Goal: Task Accomplishment & Management: Use online tool/utility

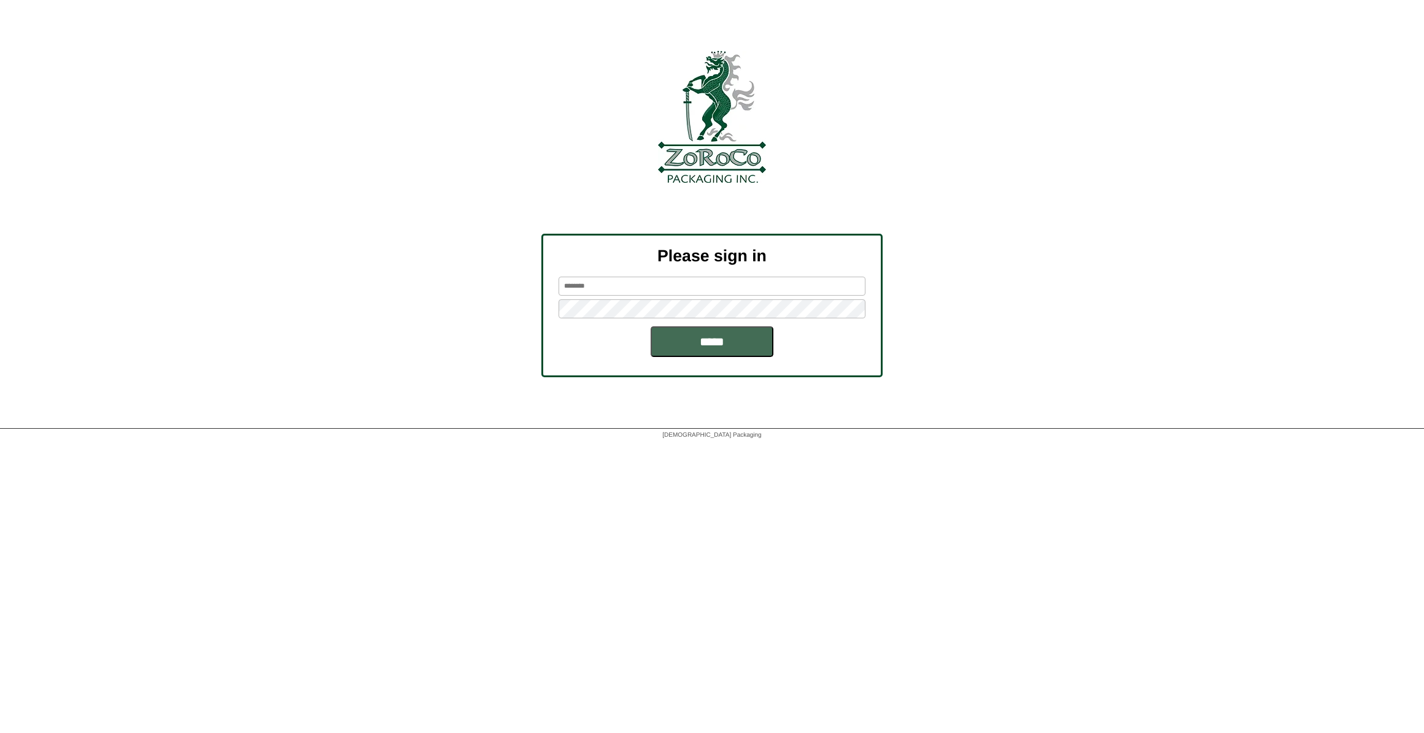
type input "******"
click at [737, 344] on input "*****" at bounding box center [712, 341] width 123 height 31
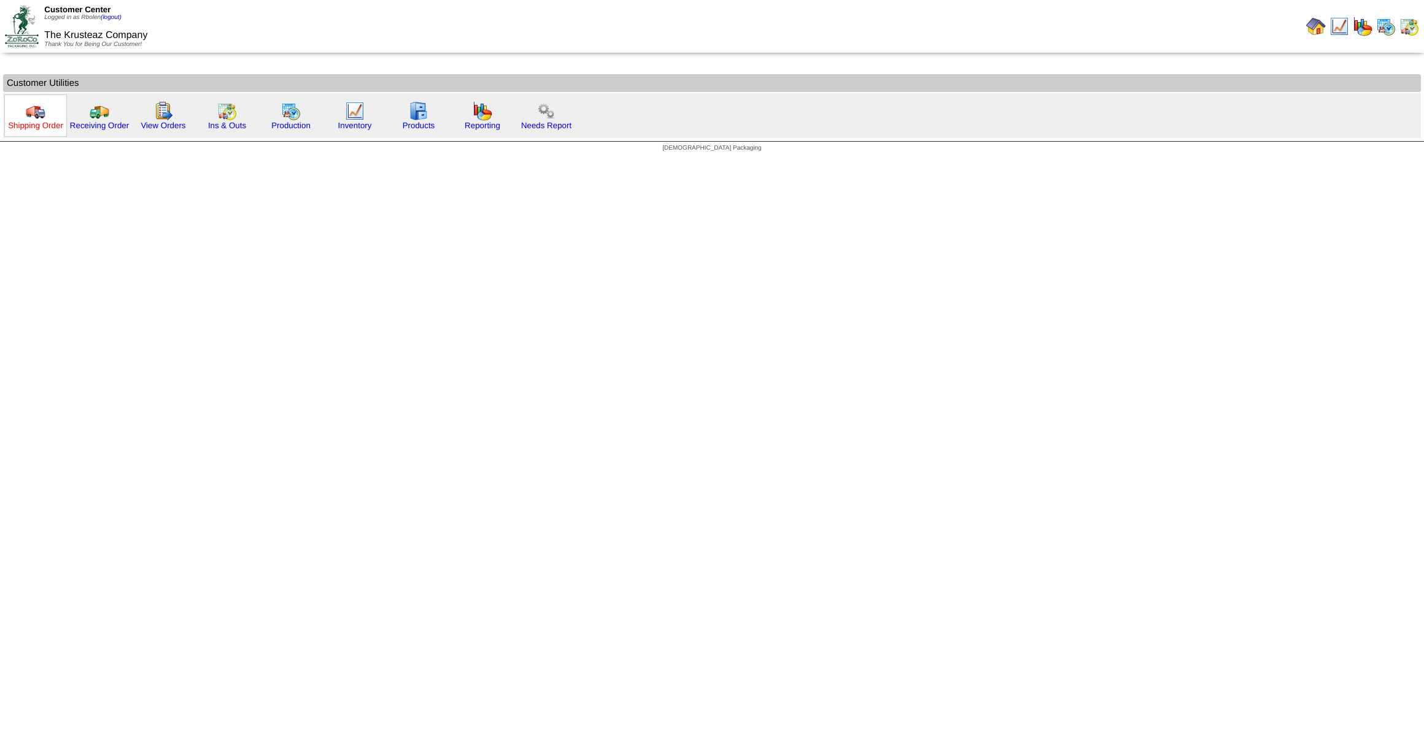
click at [53, 124] on link "Shipping Order" at bounding box center [35, 125] width 55 height 9
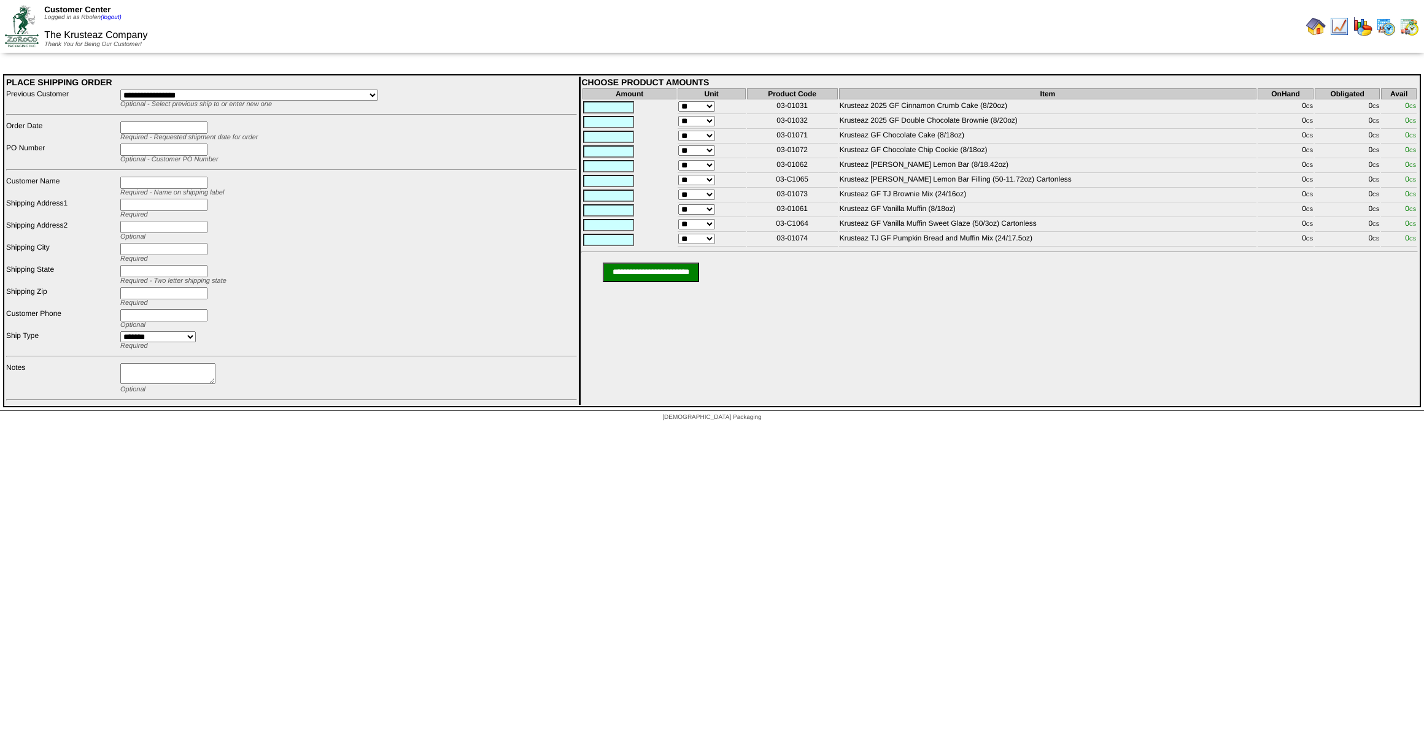
click at [1316, 27] on img at bounding box center [1316, 27] width 20 height 20
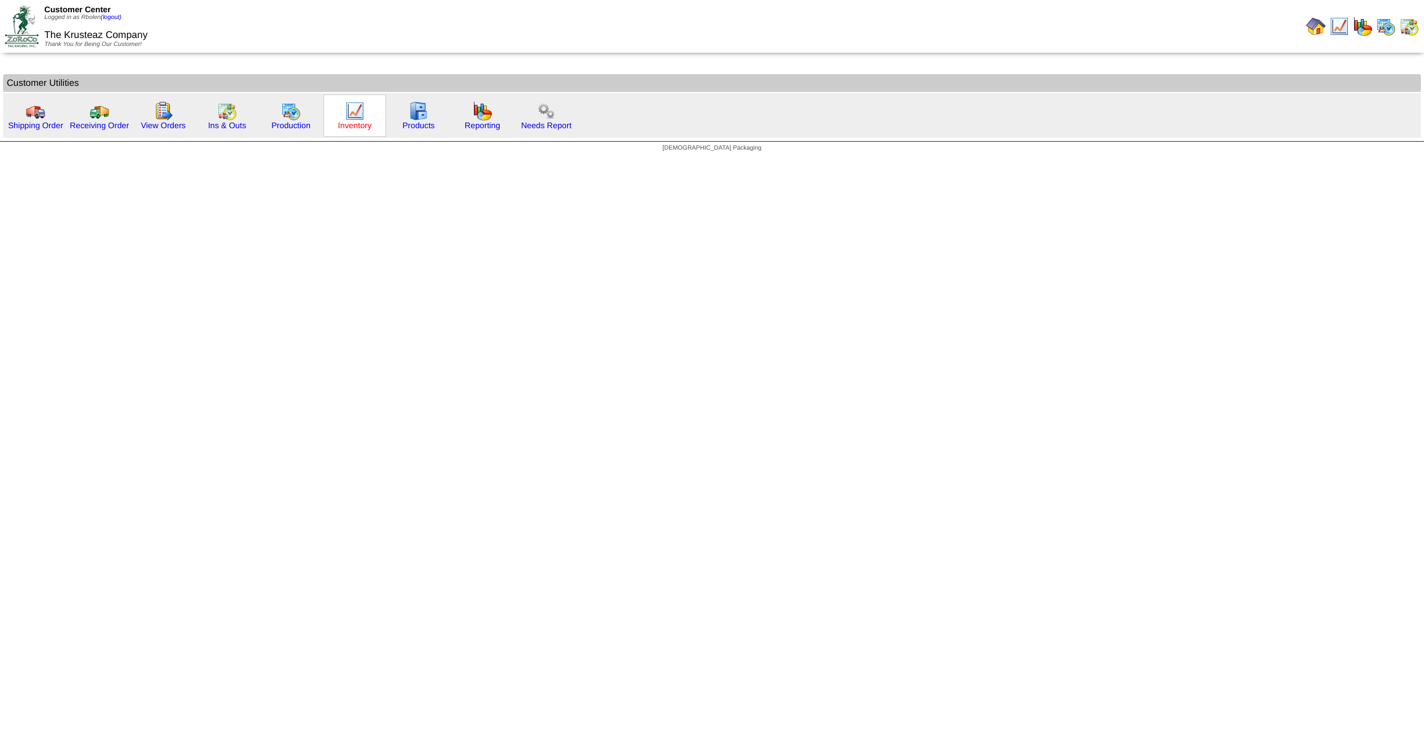
click at [359, 125] on link "Inventory" at bounding box center [355, 125] width 34 height 9
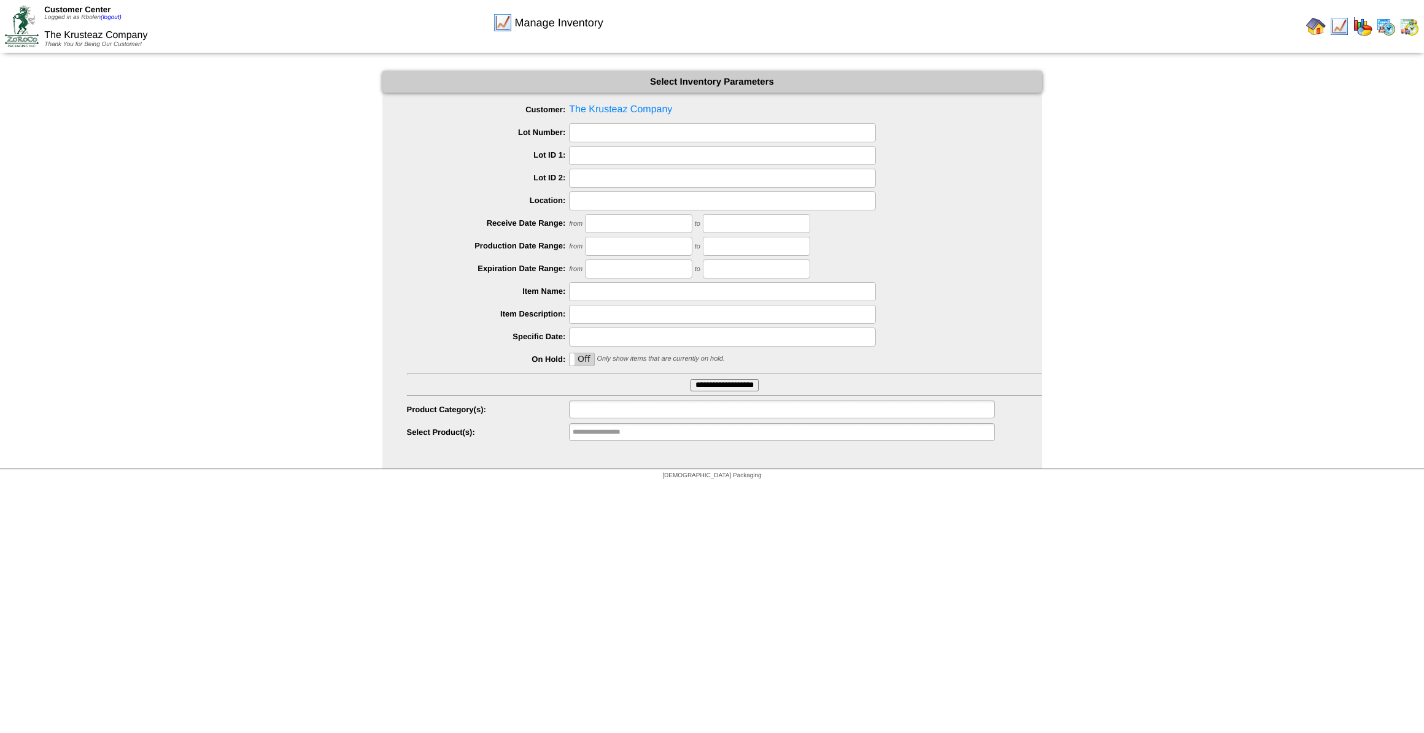
click at [647, 407] on input "text" at bounding box center [612, 409] width 79 height 15
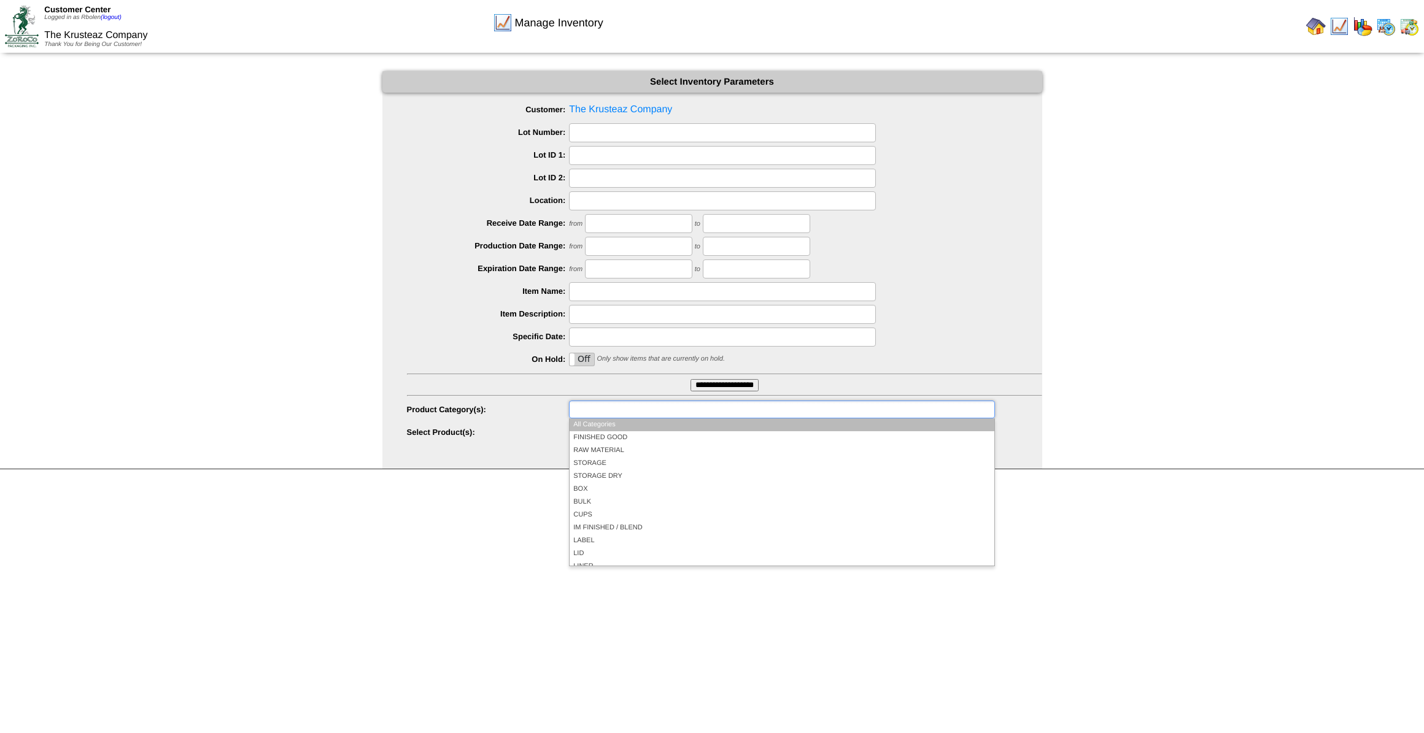
click at [647, 422] on li "All Categories" at bounding box center [781, 425] width 424 height 13
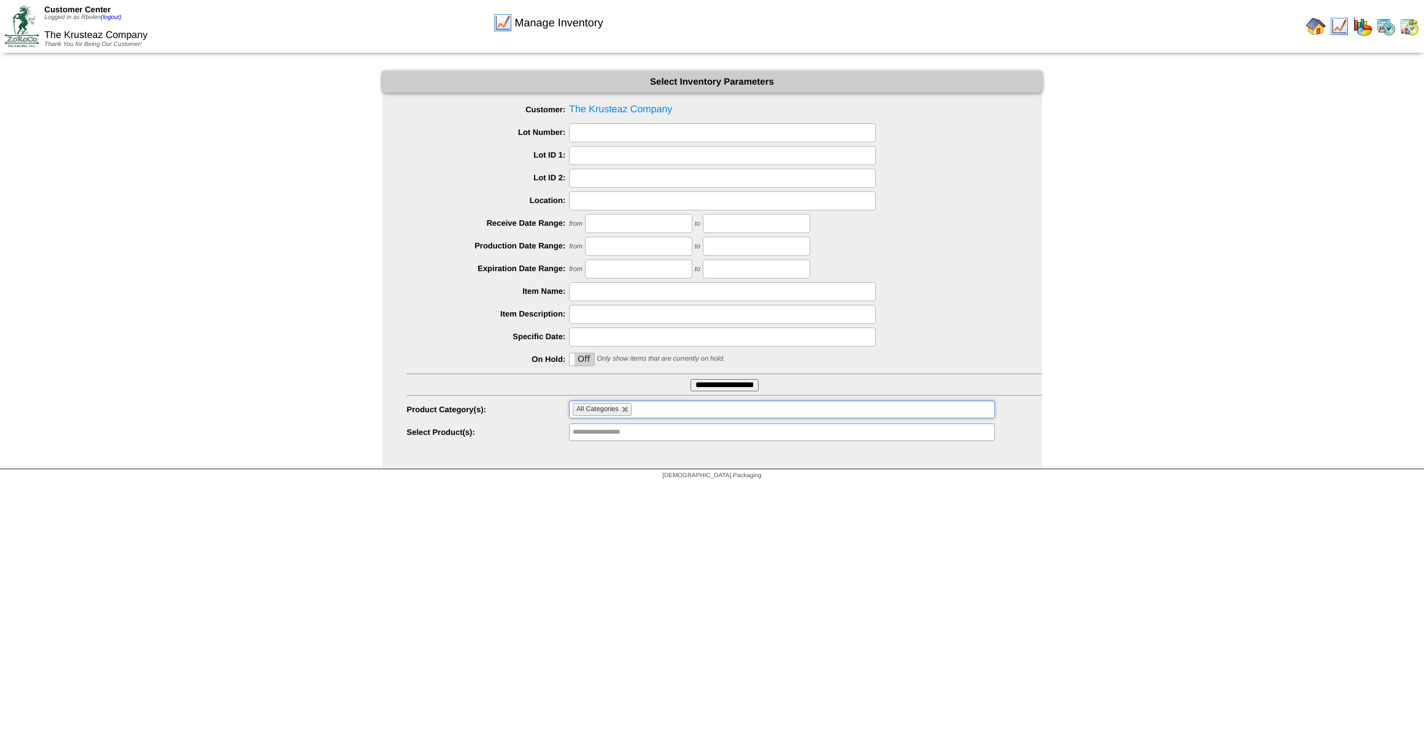
click at [720, 384] on input "**********" at bounding box center [724, 385] width 68 height 12
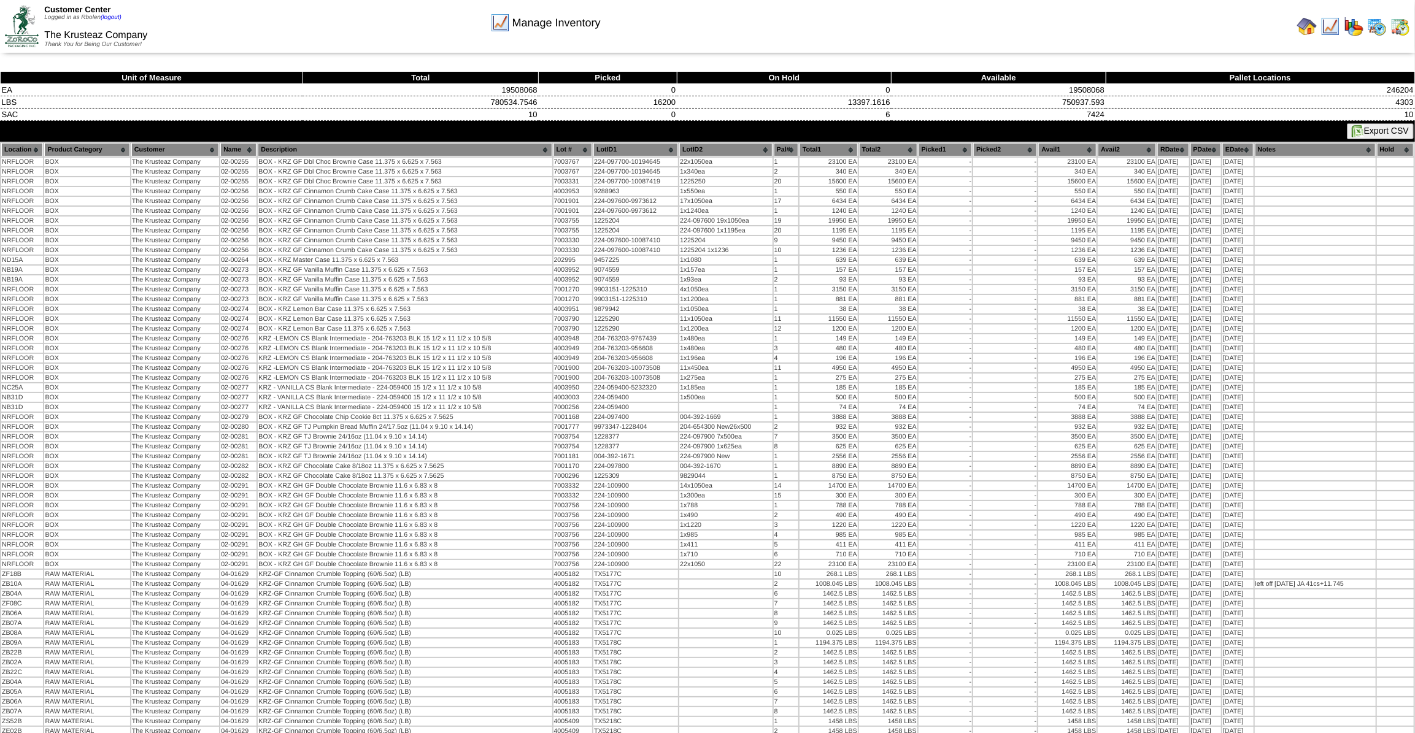
click at [1365, 123] on button "Export CSV" at bounding box center [1380, 131] width 67 height 16
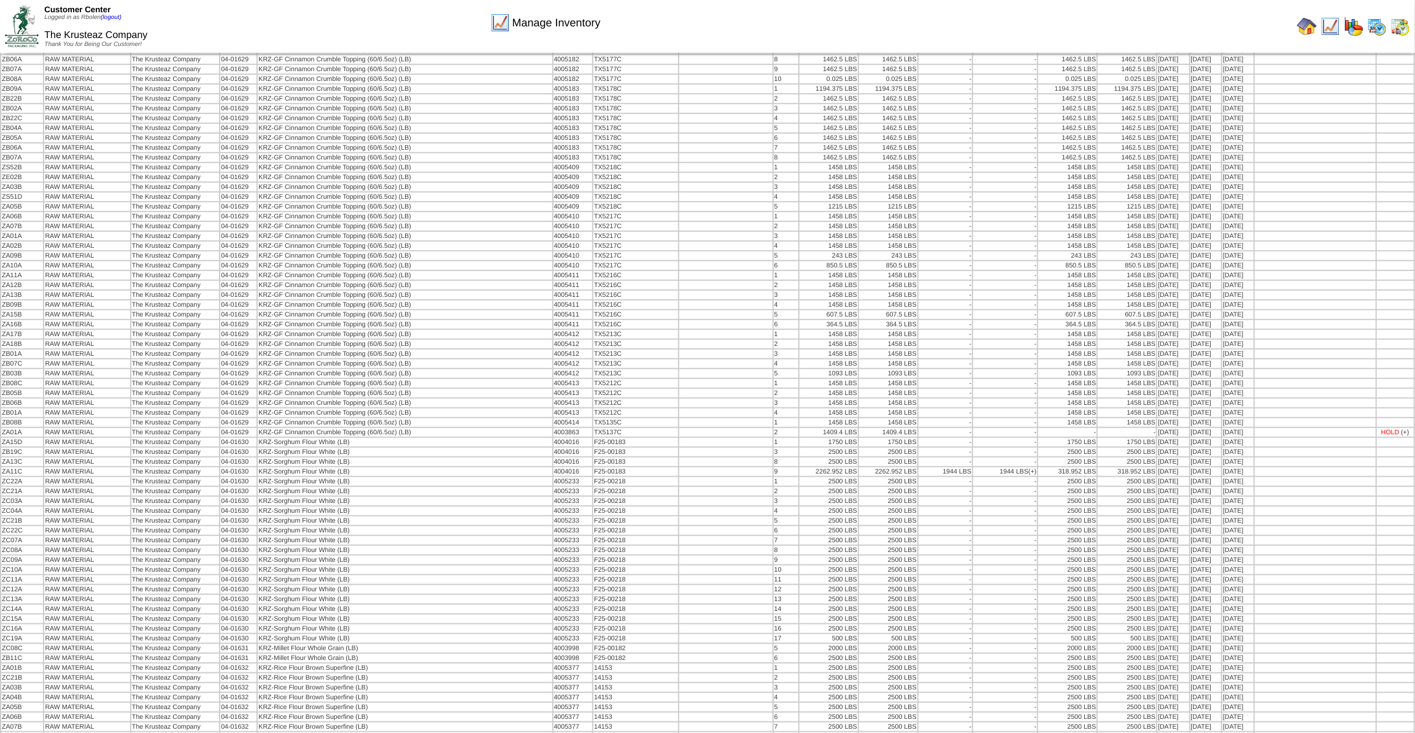
scroll to position [279, 0]
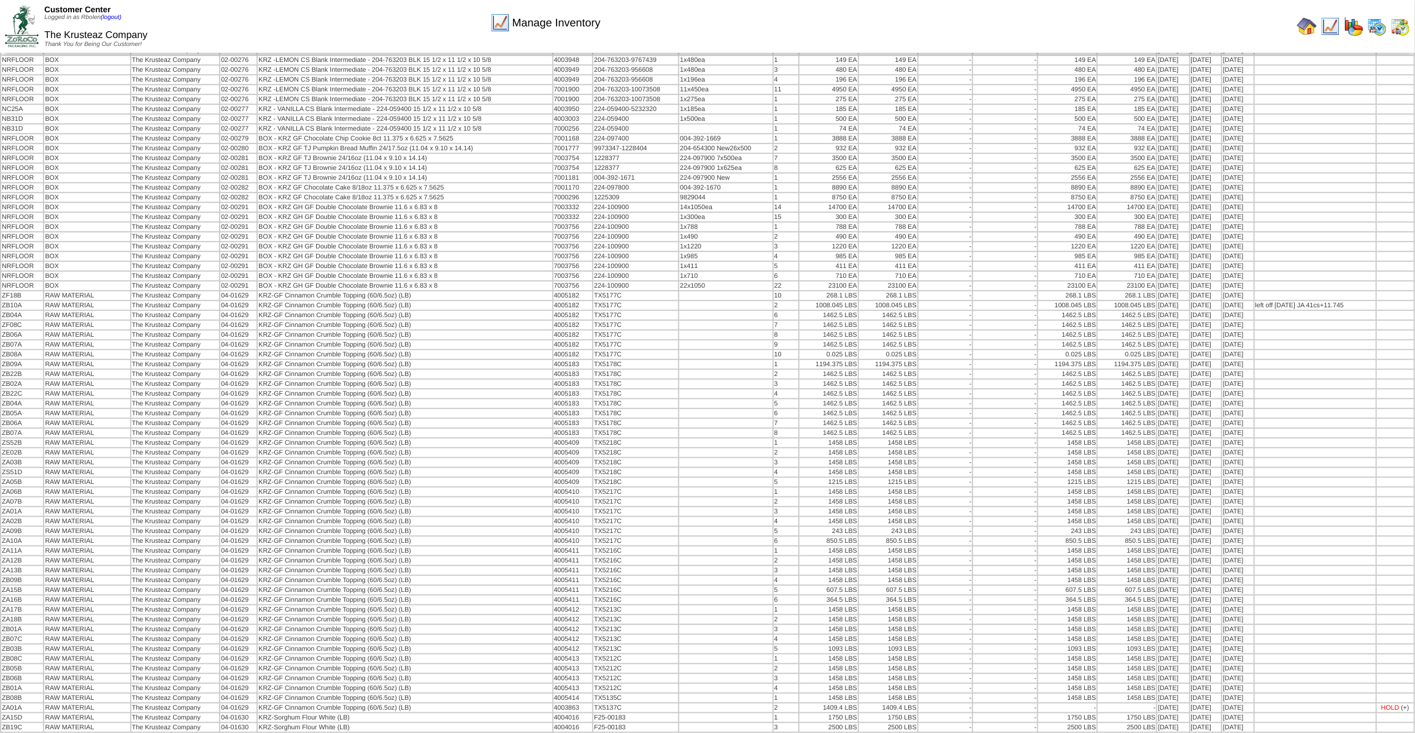
click at [1304, 30] on img at bounding box center [1307, 27] width 20 height 20
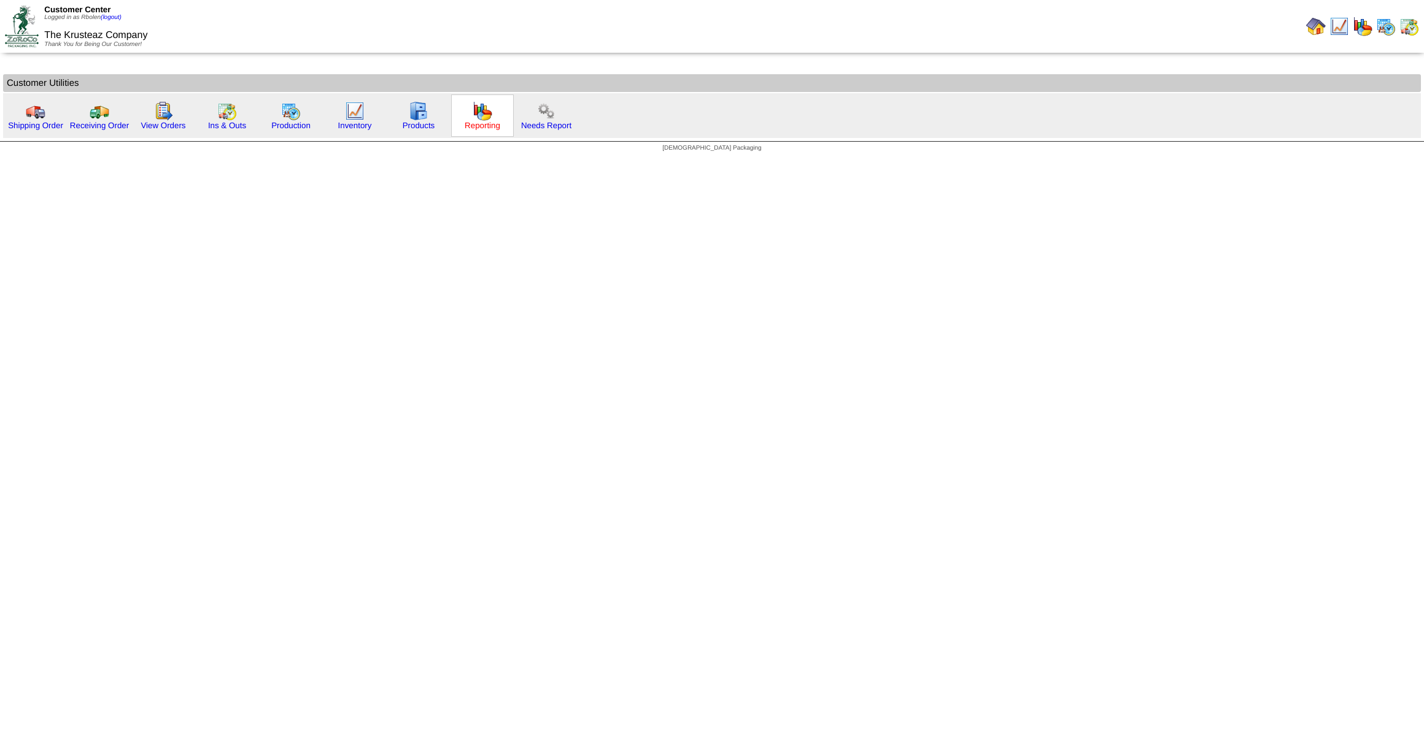
click at [466, 125] on link "Reporting" at bounding box center [483, 125] width 36 height 9
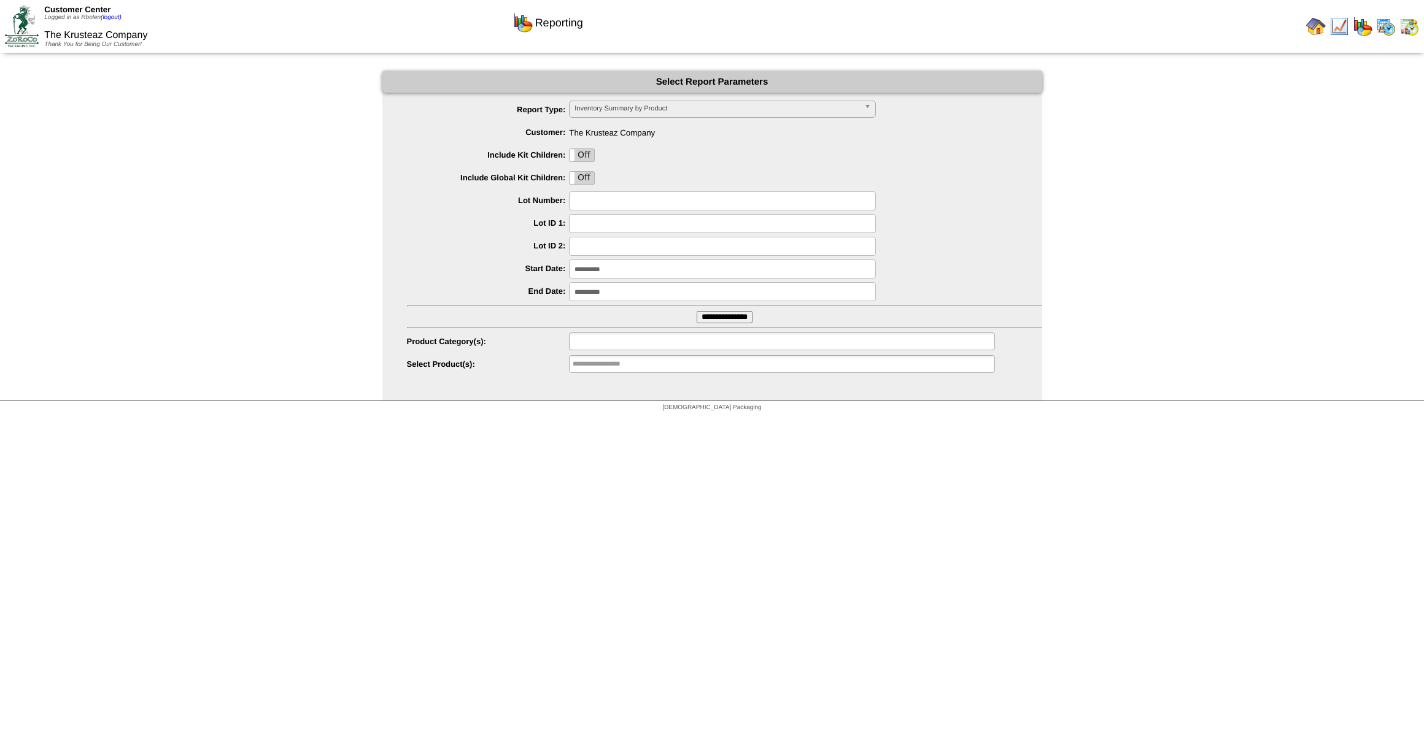
click at [611, 340] on input "text" at bounding box center [612, 341] width 79 height 15
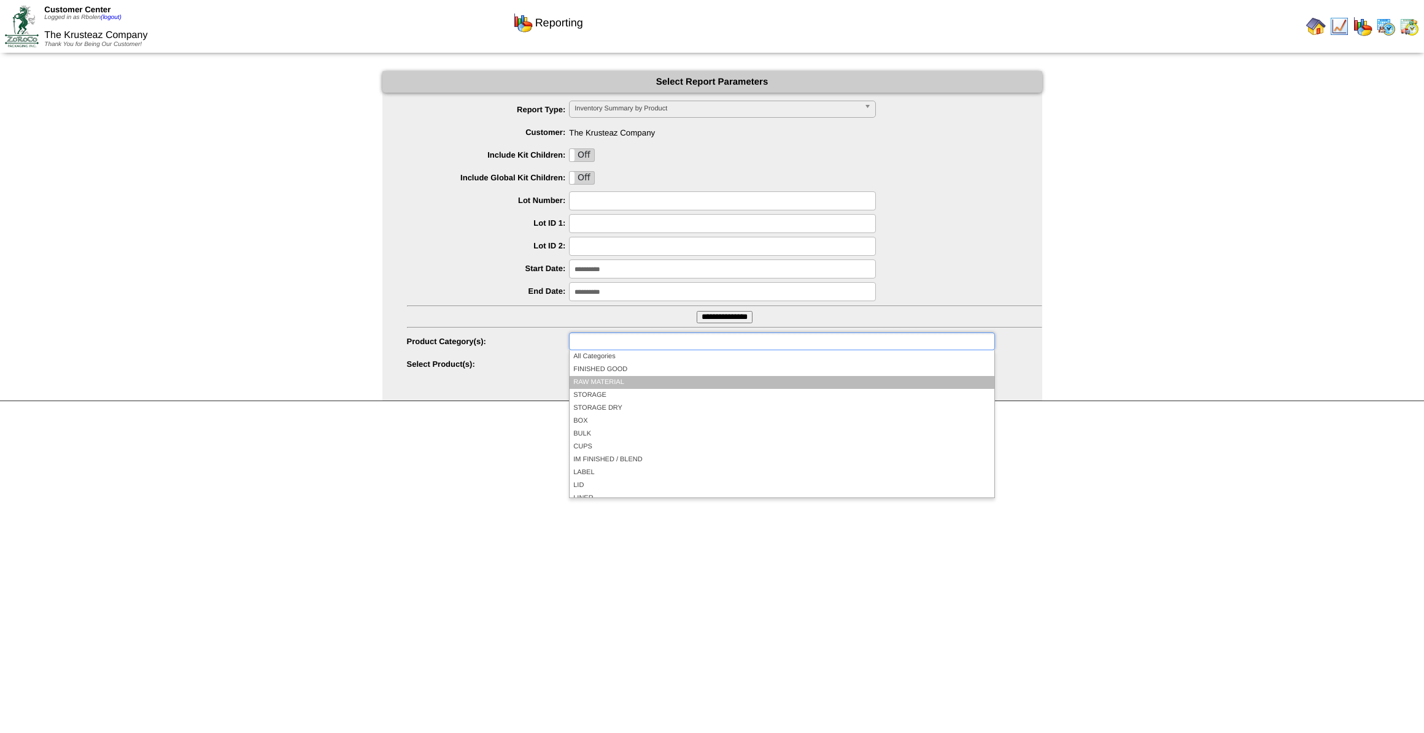
click at [625, 376] on li "RAW MATERIAL" at bounding box center [781, 382] width 424 height 13
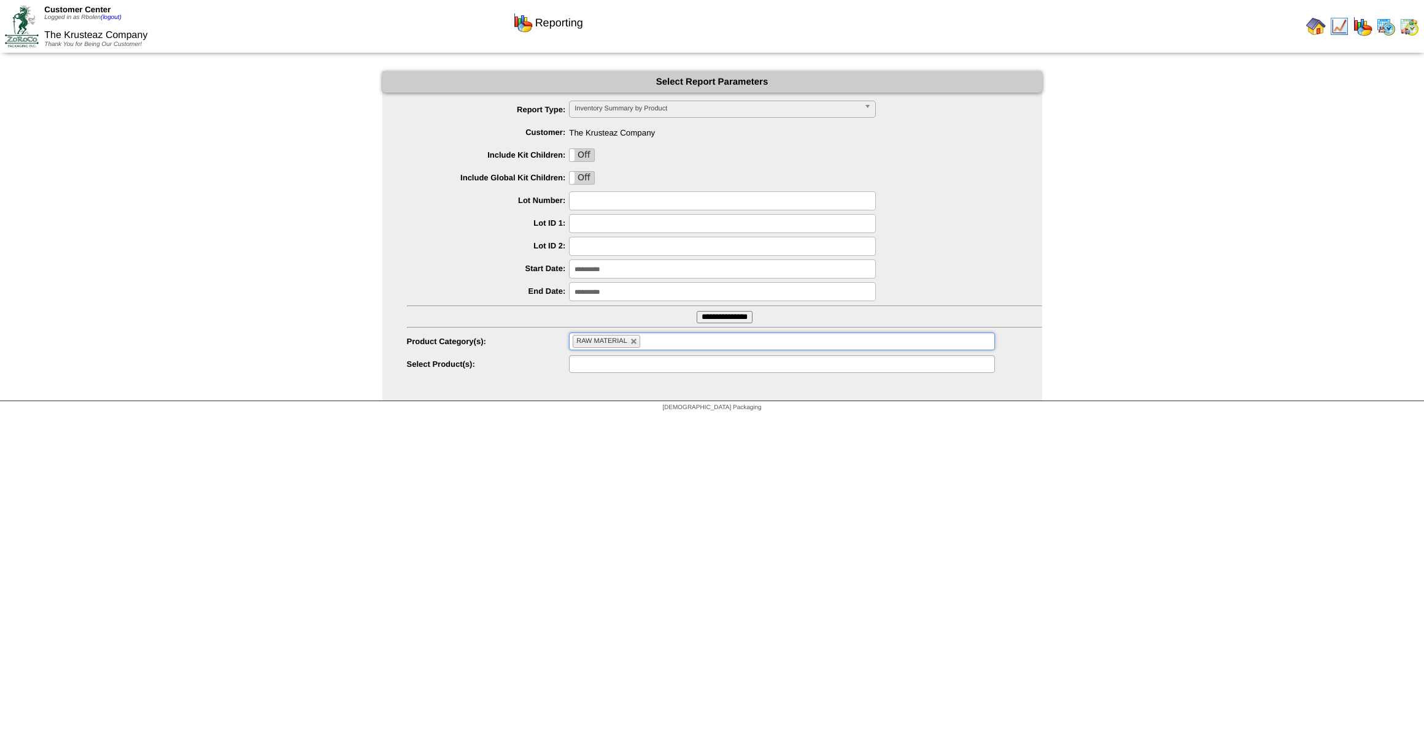
click at [624, 366] on input "text" at bounding box center [612, 364] width 79 height 15
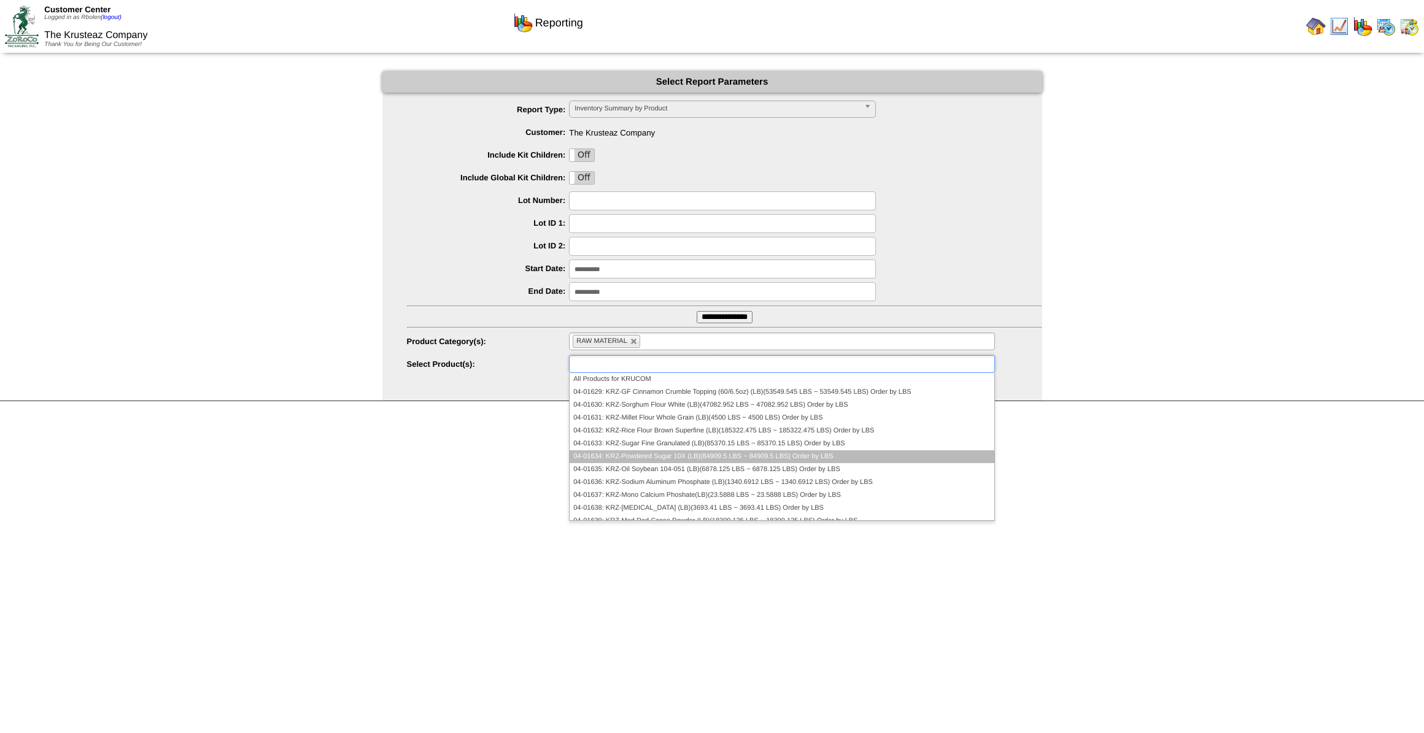
drag, startPoint x: 706, startPoint y: 455, endPoint x: 714, endPoint y: 420, distance: 36.3
click at [706, 455] on li "04-01634: KRZ-Powdered Sugar 10X (LB)(84909.5 LBS ~ 84909.5 LBS) Order by LBS" at bounding box center [781, 456] width 424 height 13
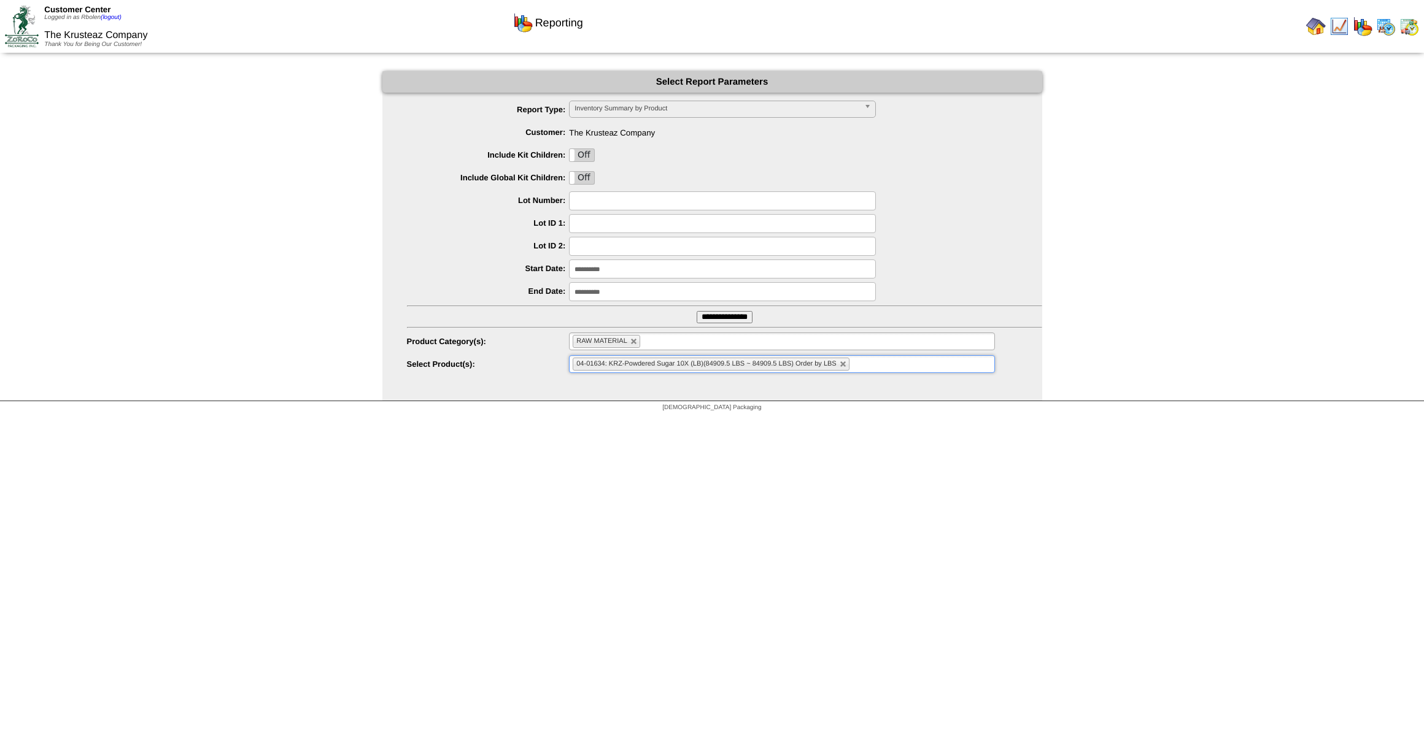
click at [722, 322] on input "**********" at bounding box center [725, 317] width 56 height 12
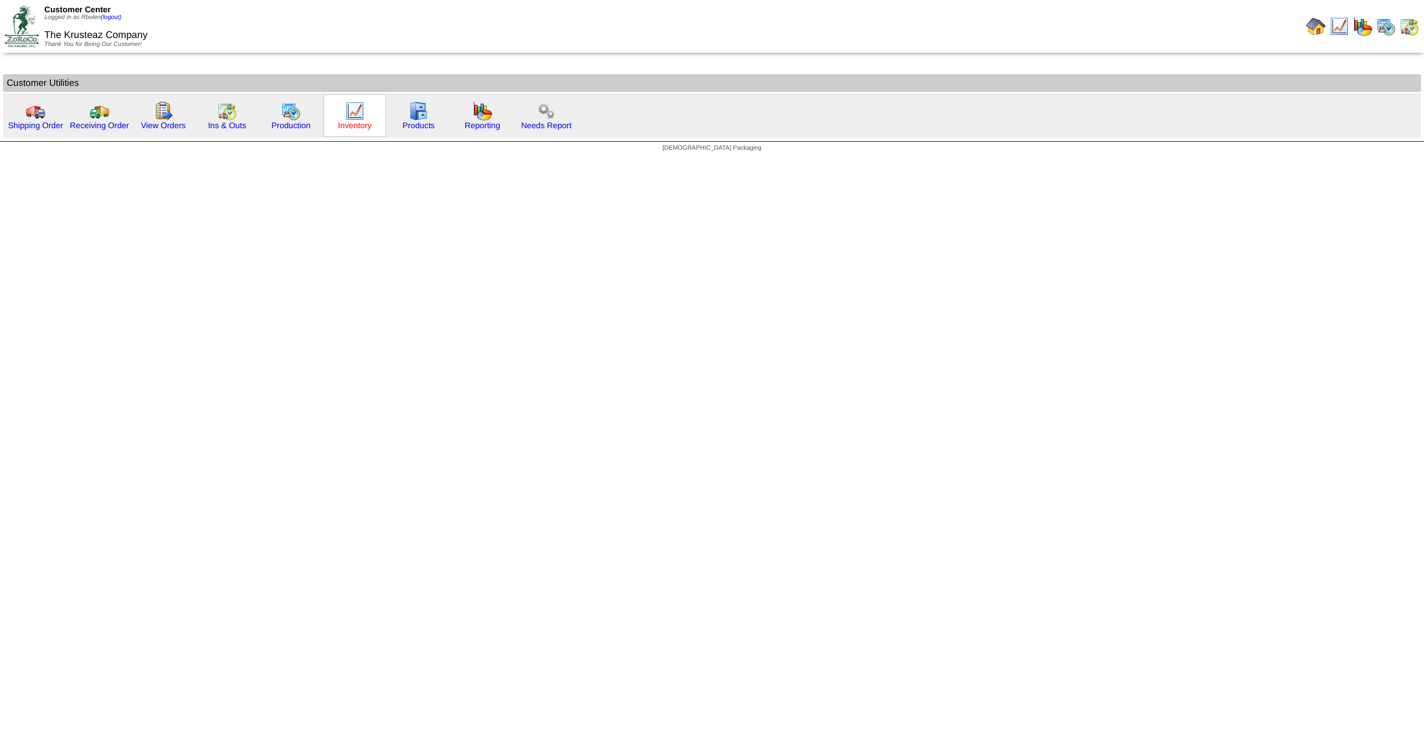
click at [363, 123] on link "Inventory" at bounding box center [355, 125] width 34 height 9
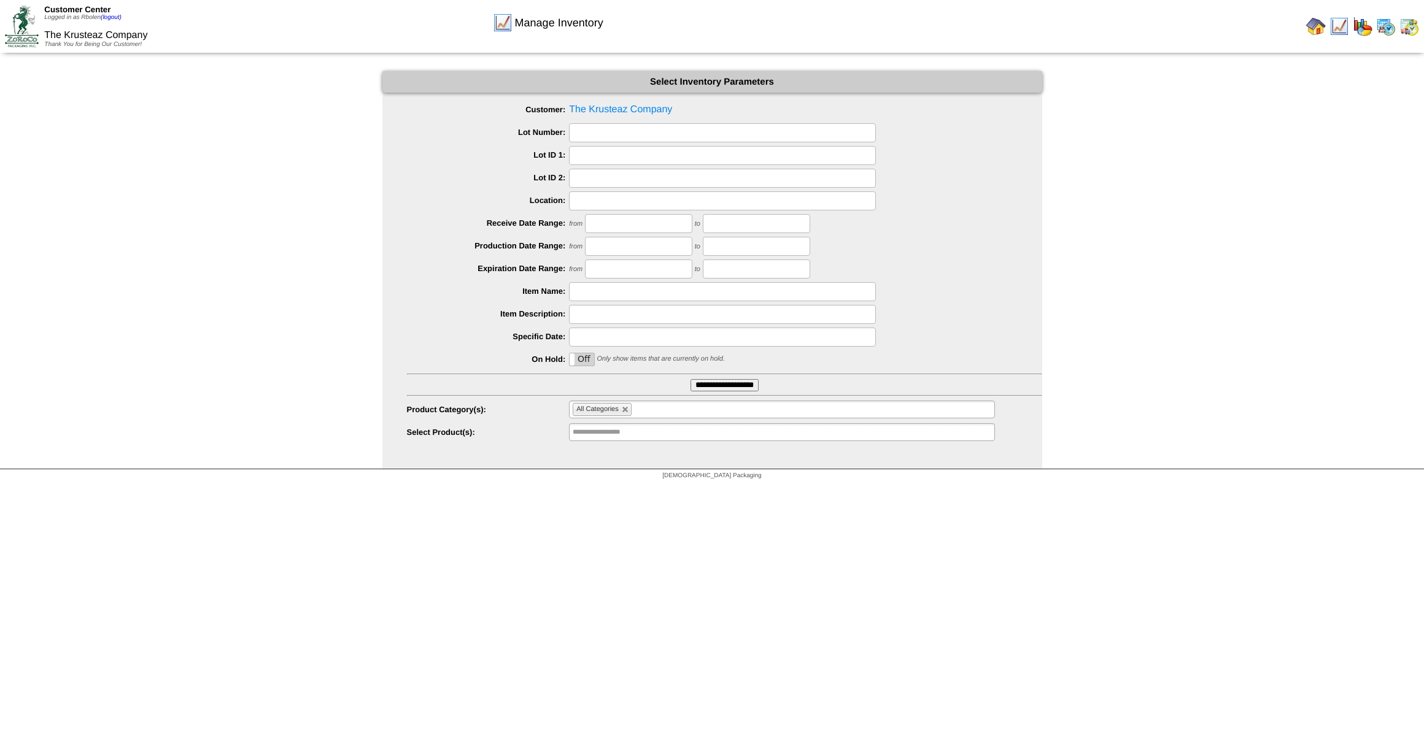
click at [627, 414] on li "All Categories" at bounding box center [602, 409] width 58 height 13
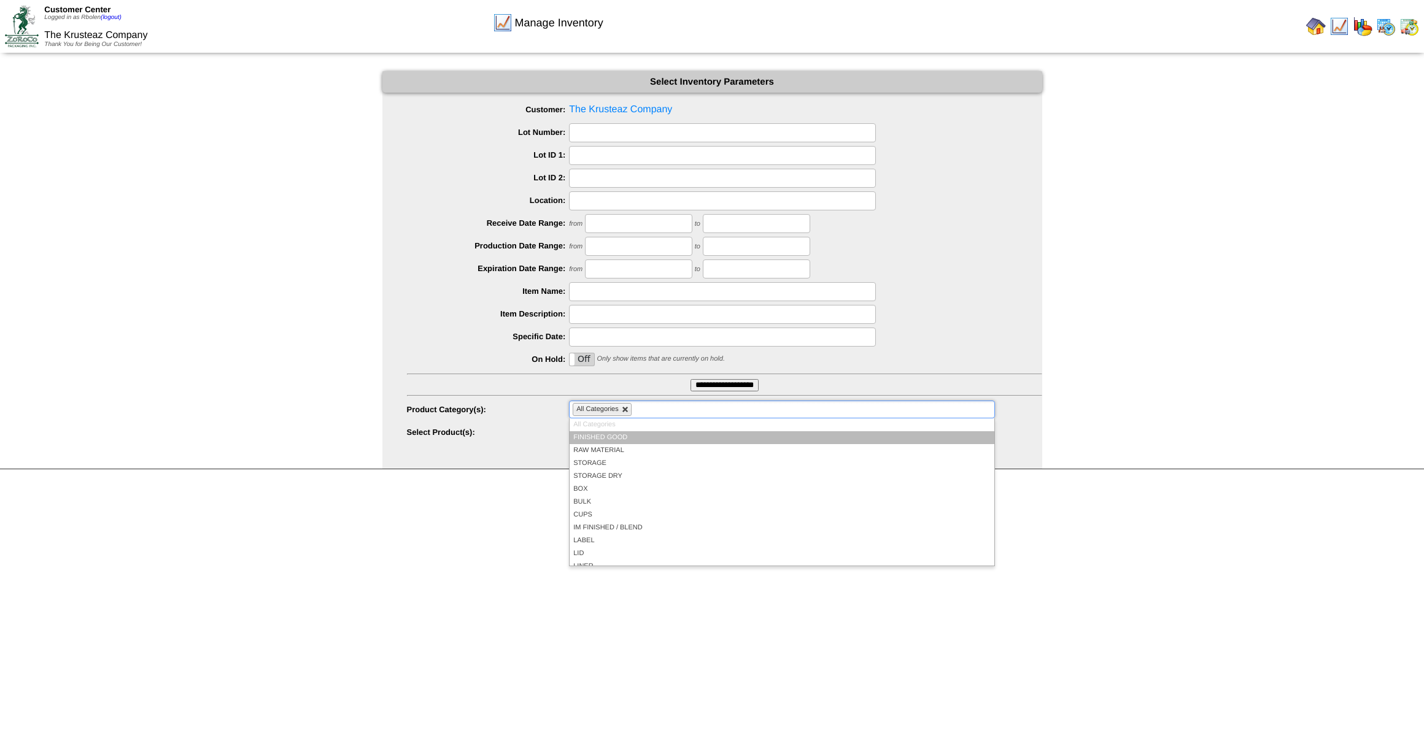
click at [627, 411] on link at bounding box center [625, 409] width 7 height 7
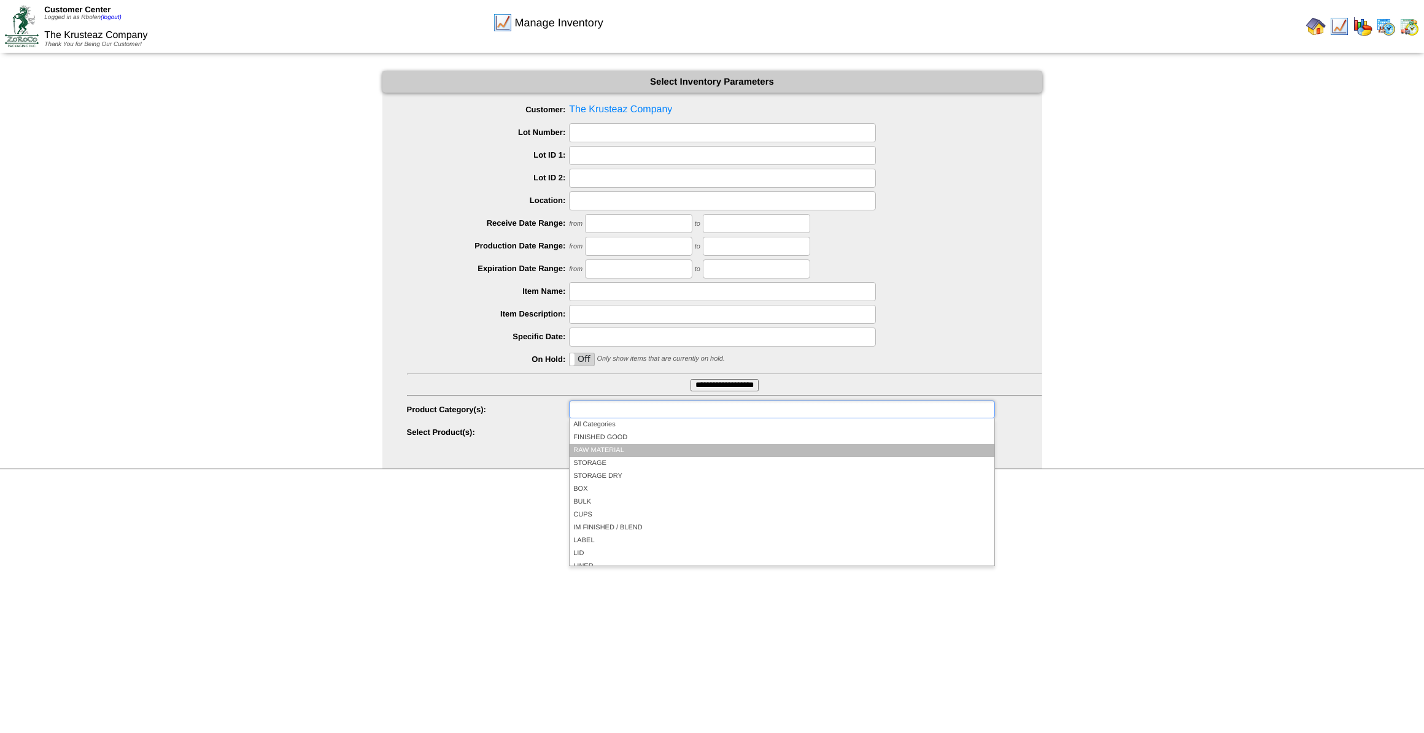
click at [620, 445] on li "RAW MATERIAL" at bounding box center [781, 450] width 424 height 13
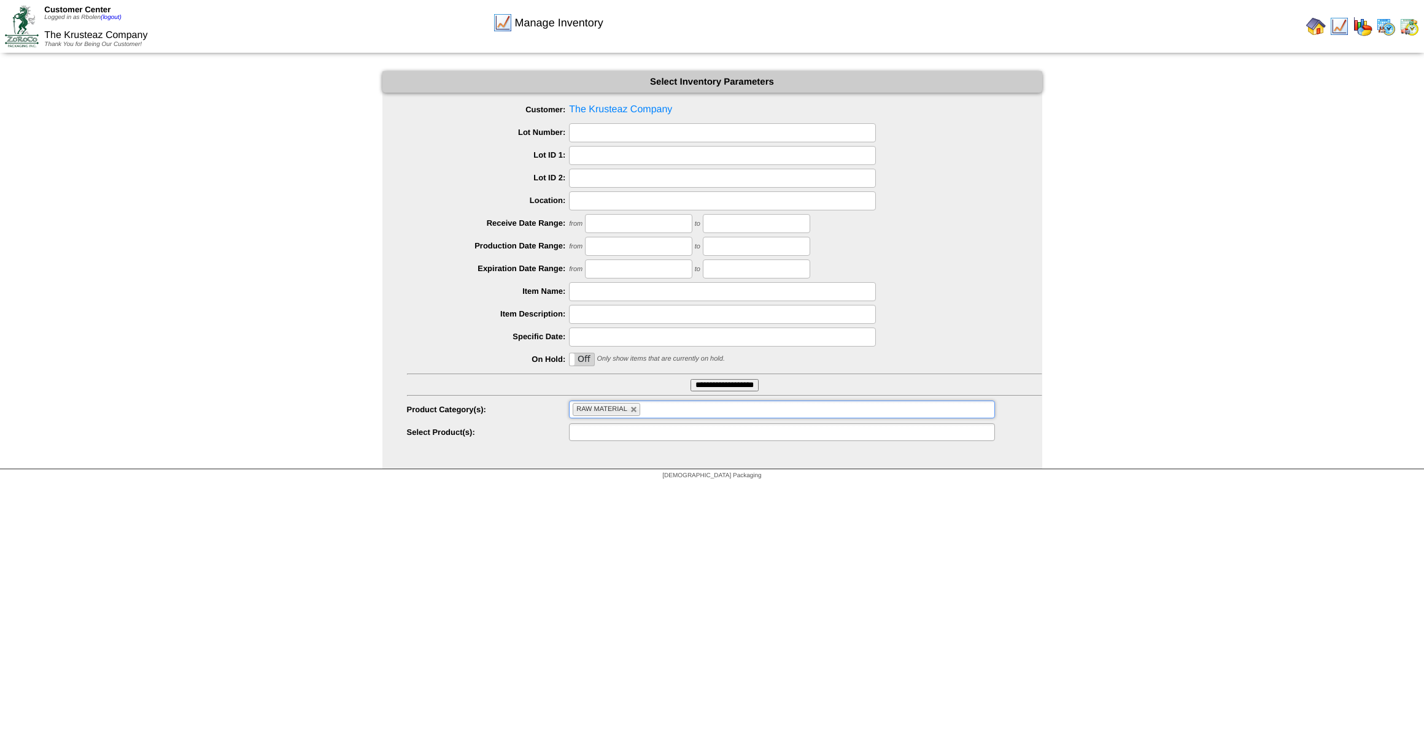
click at [631, 431] on input "text" at bounding box center [612, 432] width 79 height 15
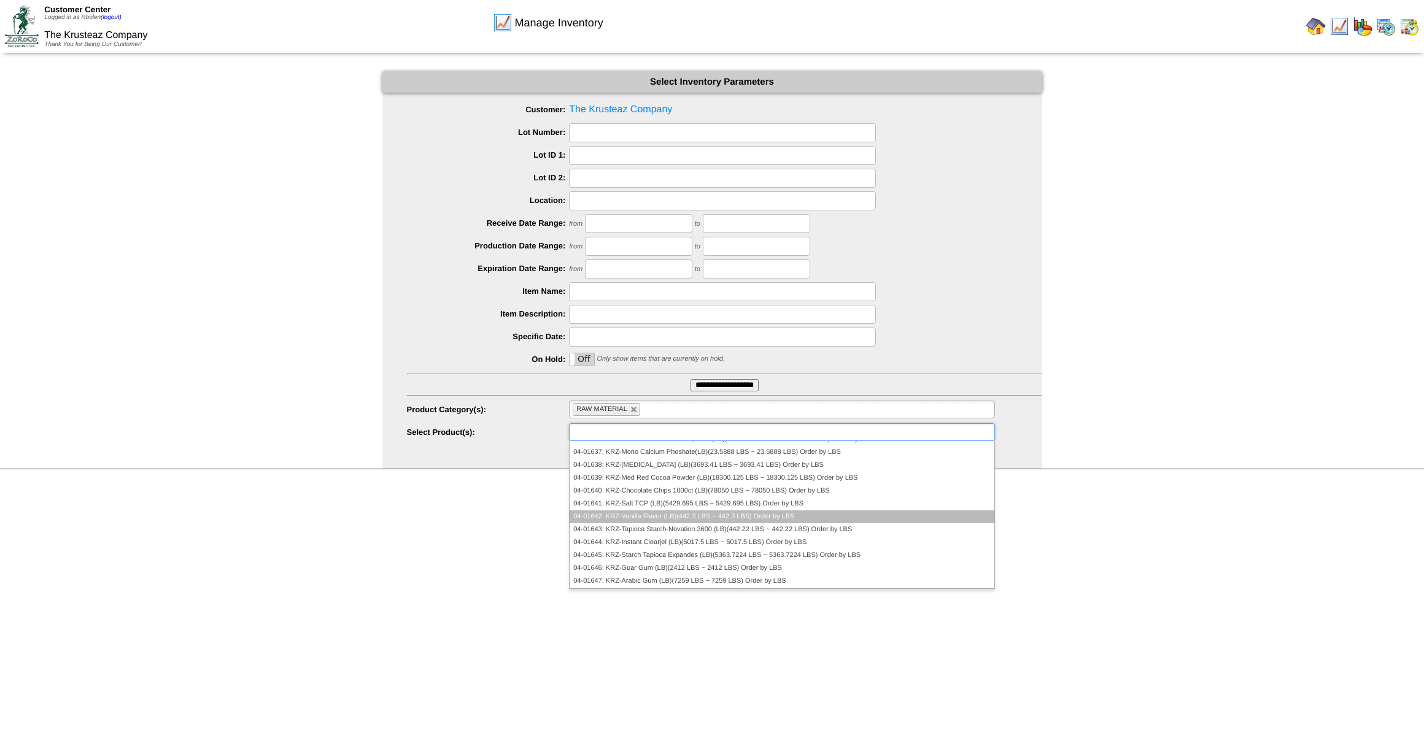
scroll to position [55, 0]
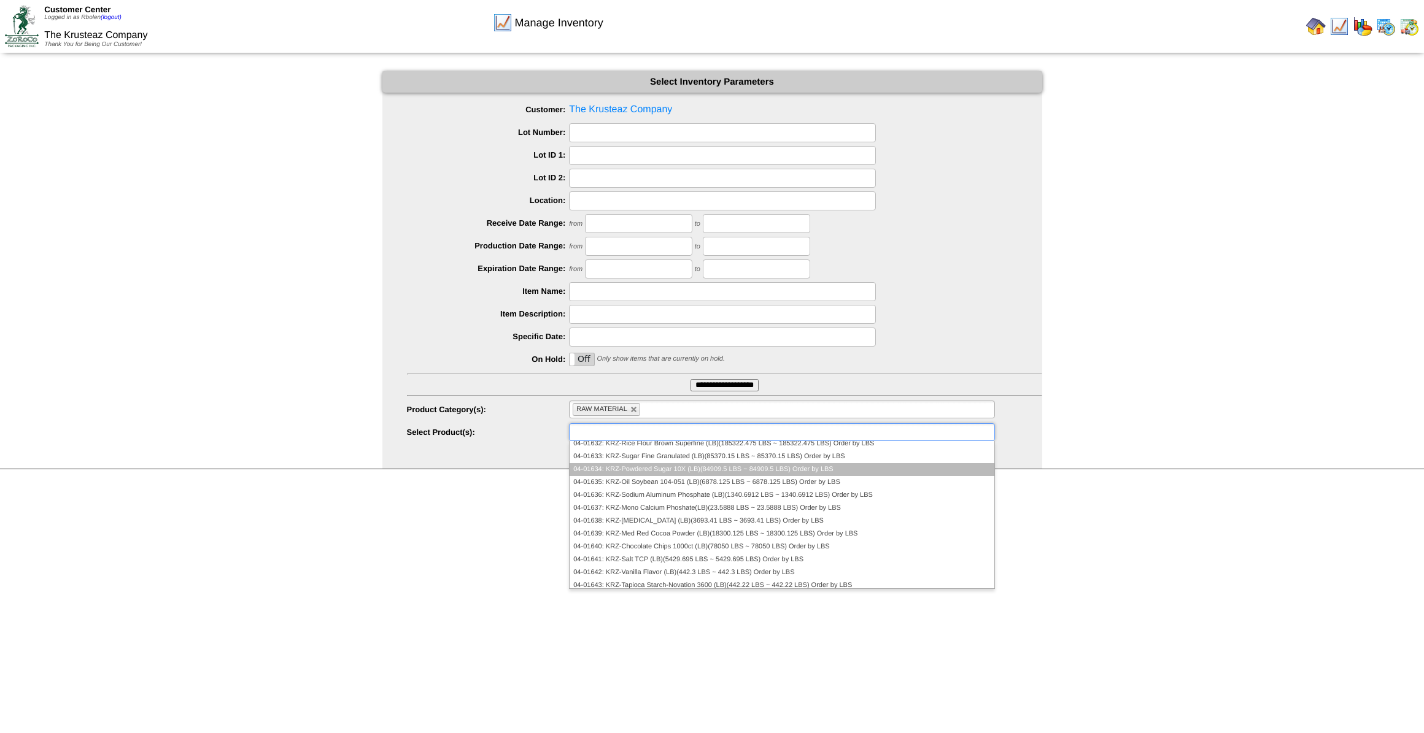
click at [718, 471] on li "04-01634: KRZ-Powdered Sugar 10X (LB)(84909.5 LBS ~ 84909.5 LBS) Order by LBS" at bounding box center [781, 469] width 424 height 13
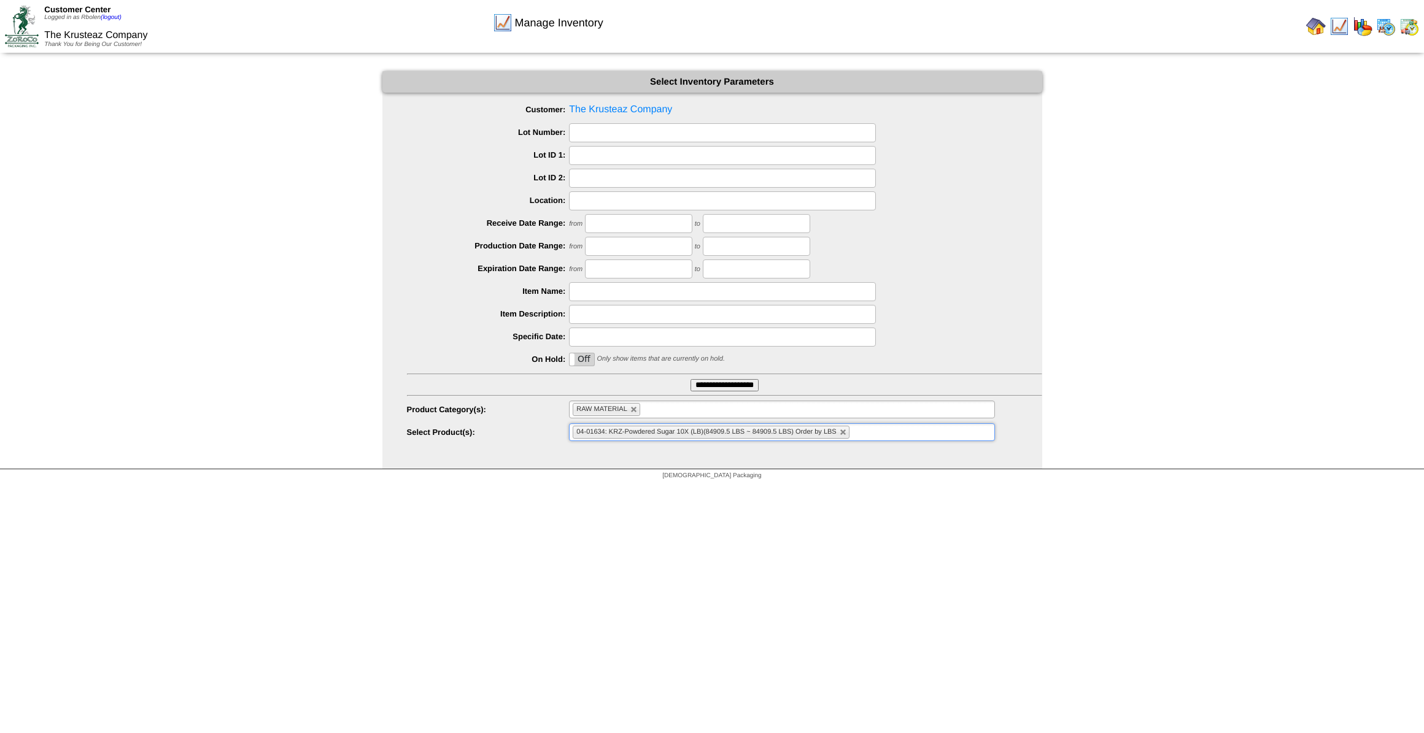
click at [722, 381] on input "**********" at bounding box center [724, 385] width 68 height 12
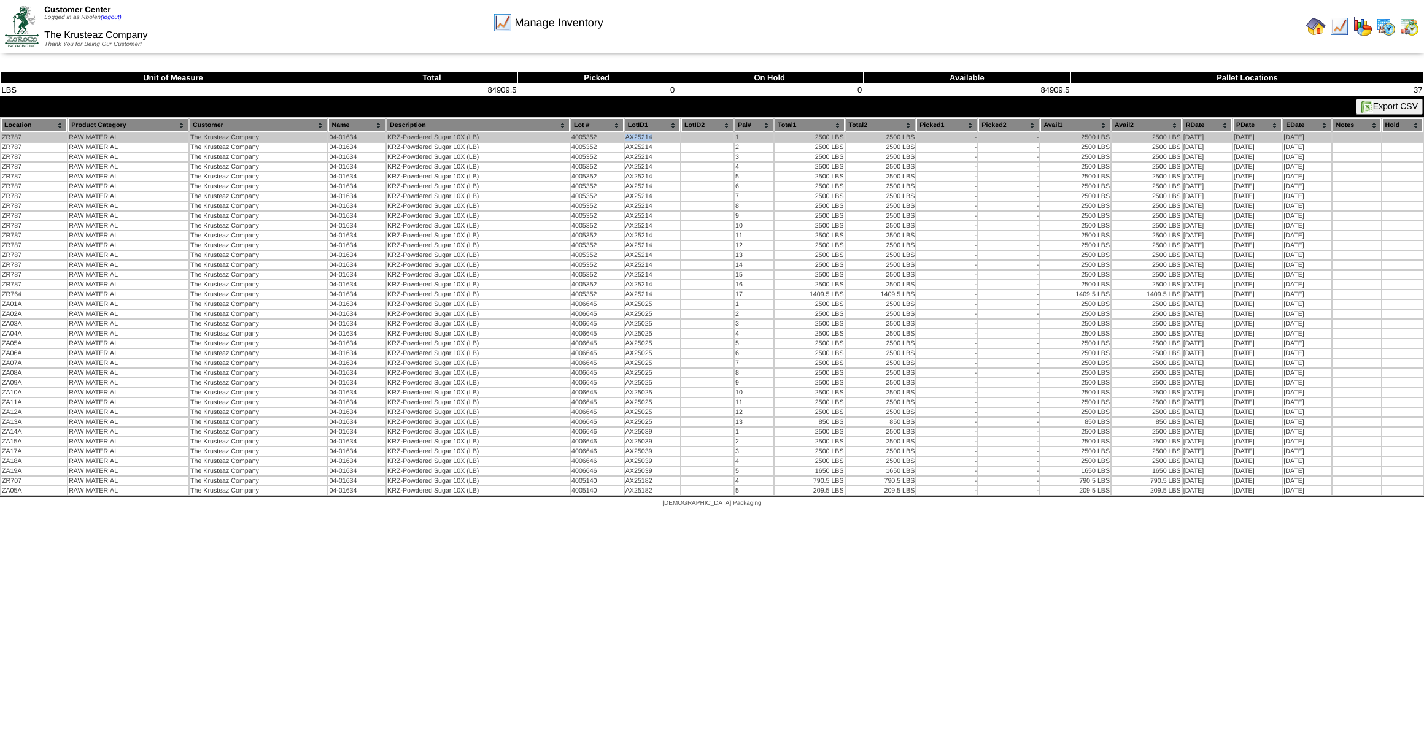
drag, startPoint x: 657, startPoint y: 136, endPoint x: 620, endPoint y: 139, distance: 36.9
click at [625, 139] on td "AX25214" at bounding box center [652, 137] width 55 height 9
copy td "AX25214"
drag, startPoint x: 358, startPoint y: 139, endPoint x: 326, endPoint y: 139, distance: 31.9
click at [328, 139] on td "04-01634" at bounding box center [356, 137] width 57 height 9
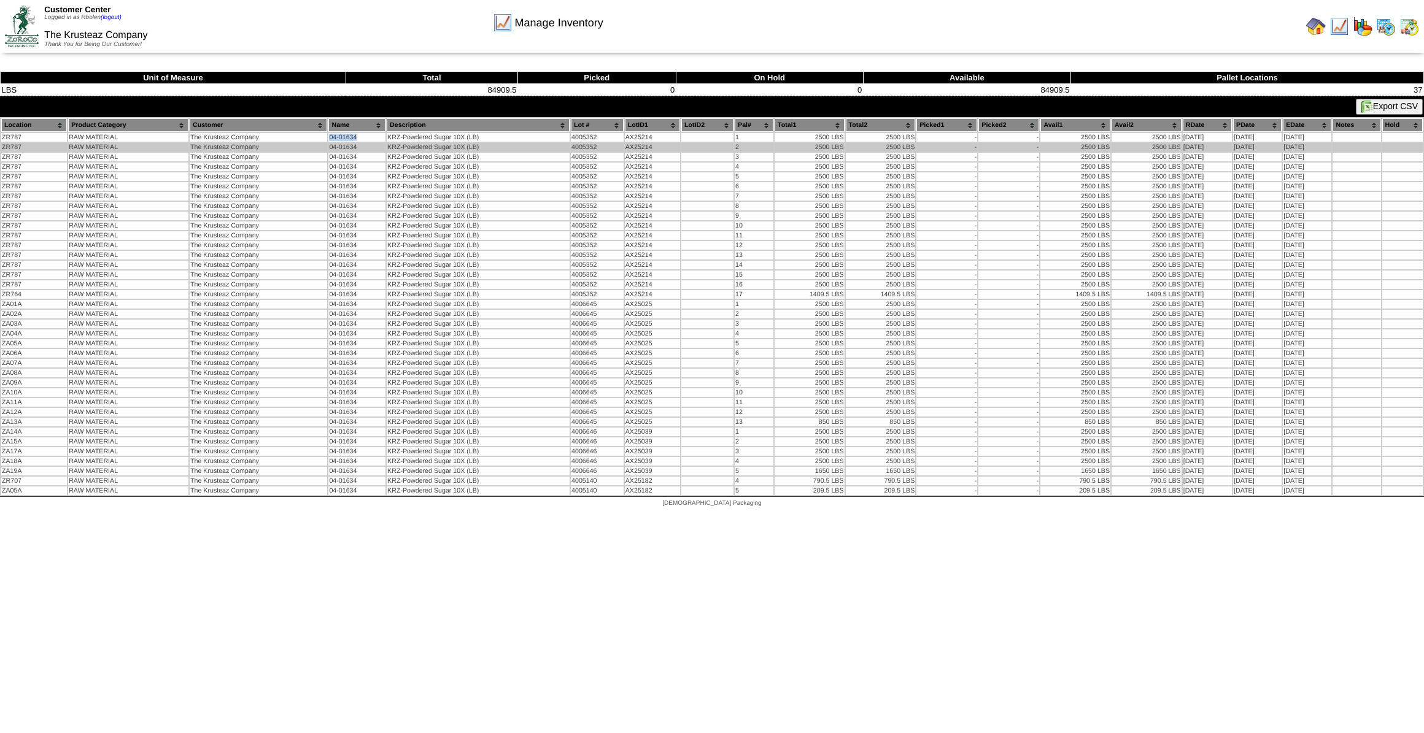
copy td "04-01634"
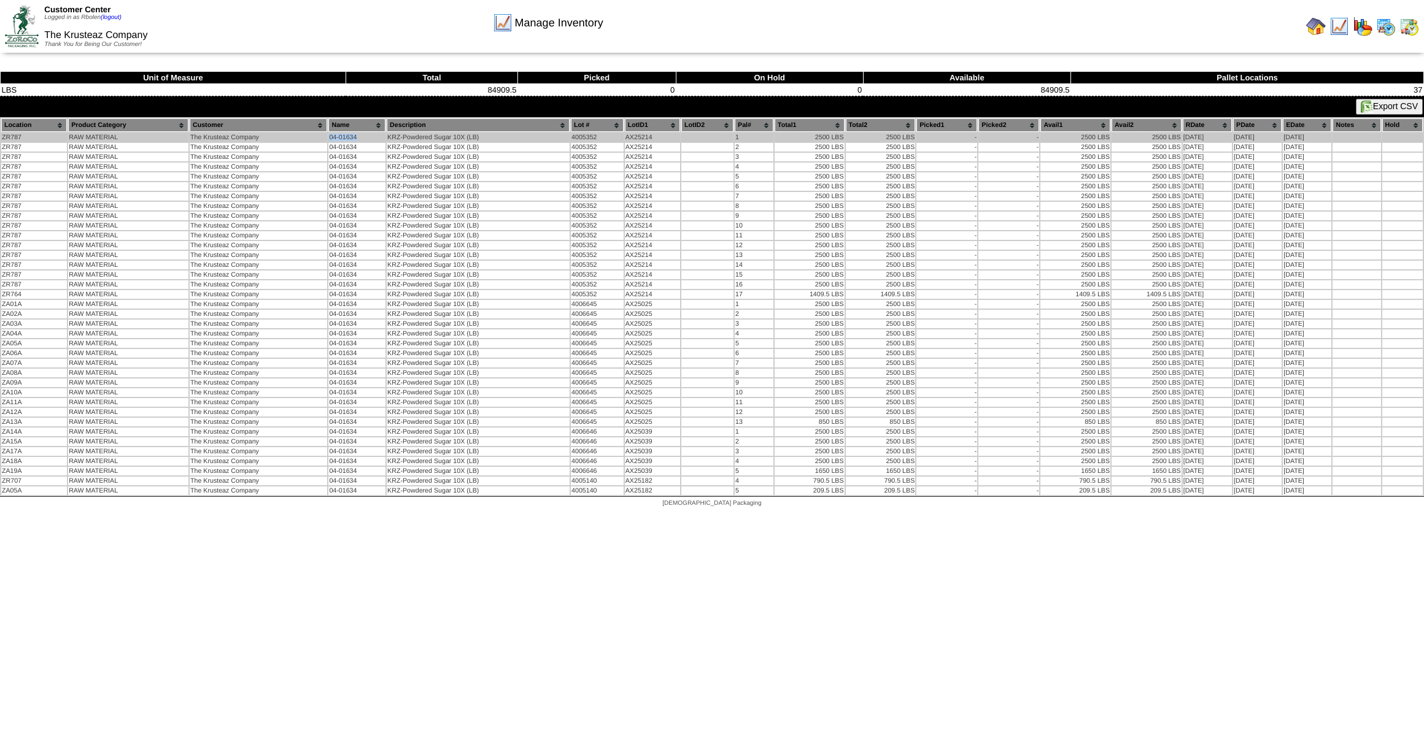
drag, startPoint x: 1266, startPoint y: 135, endPoint x: 1233, endPoint y: 135, distance: 33.1
click at [1233, 135] on td "[DATE]" at bounding box center [1257, 137] width 48 height 9
